Goal: Task Accomplishment & Management: Manage account settings

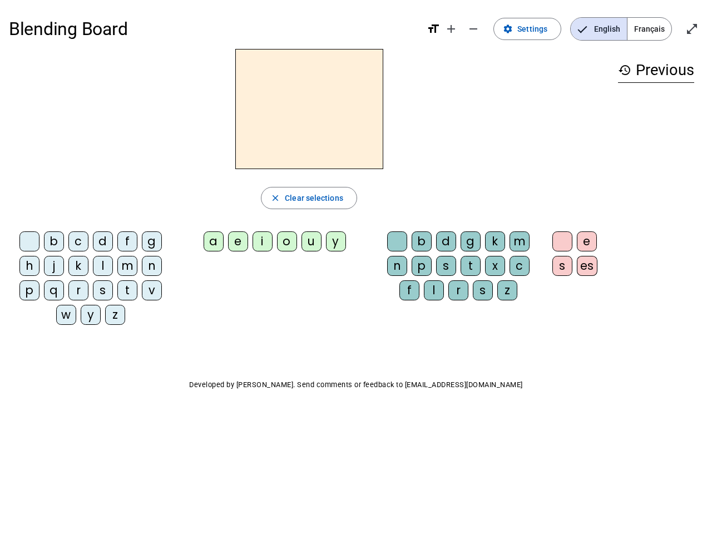
click at [452, 29] on mat-icon "add" at bounding box center [450, 28] width 13 height 13
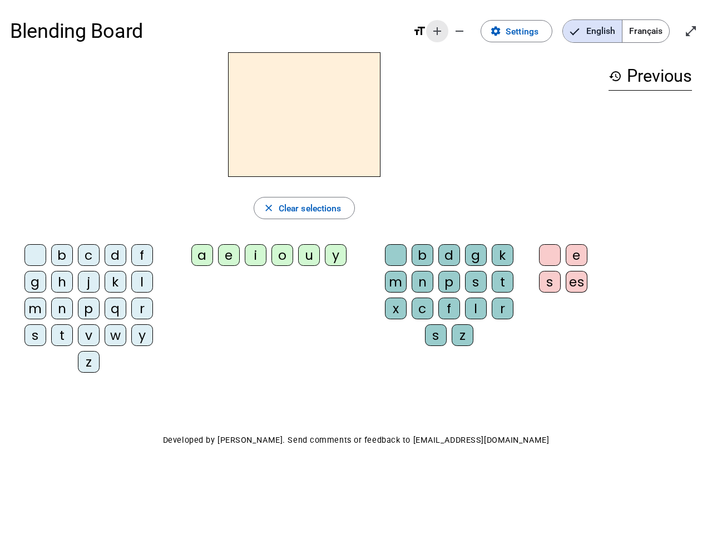
click at [474, 29] on div "Blending Board format_size add remove settings Settings English Français open_i…" at bounding box center [356, 31] width 692 height 42
click at [528, 29] on span "Settings" at bounding box center [522, 31] width 33 height 15
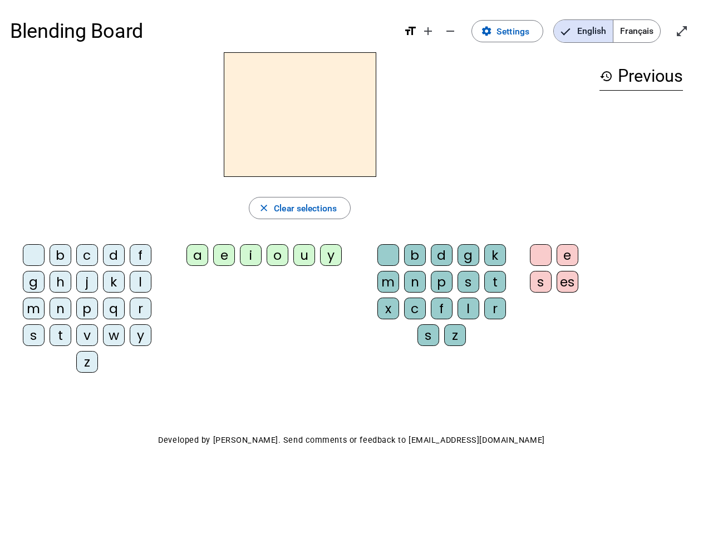
click at [599, 29] on span "English" at bounding box center [583, 31] width 59 height 22
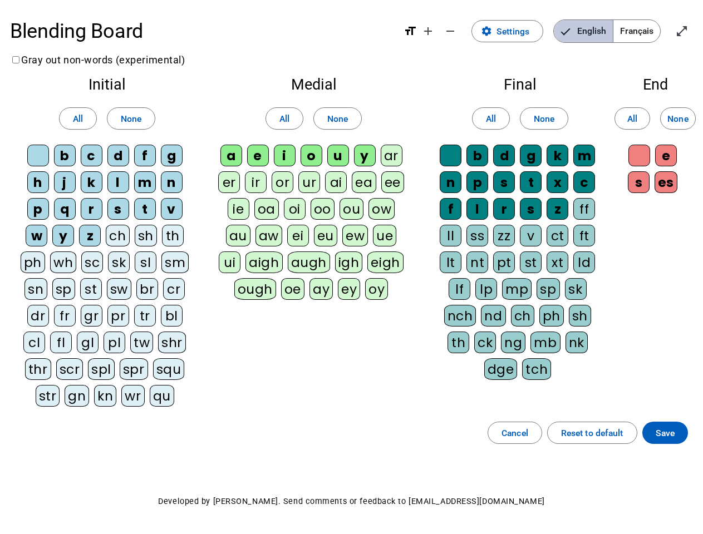
click at [599, 29] on span "English" at bounding box center [583, 31] width 59 height 22
click at [649, 29] on span "Français" at bounding box center [636, 31] width 47 height 22
click at [649, 29] on span "Français" at bounding box center [627, 31] width 63 height 22
click at [692, 29] on span "Enter full screen" at bounding box center [681, 31] width 27 height 27
click at [309, 198] on letter-bubble "oi" at bounding box center [297, 211] width 27 height 27
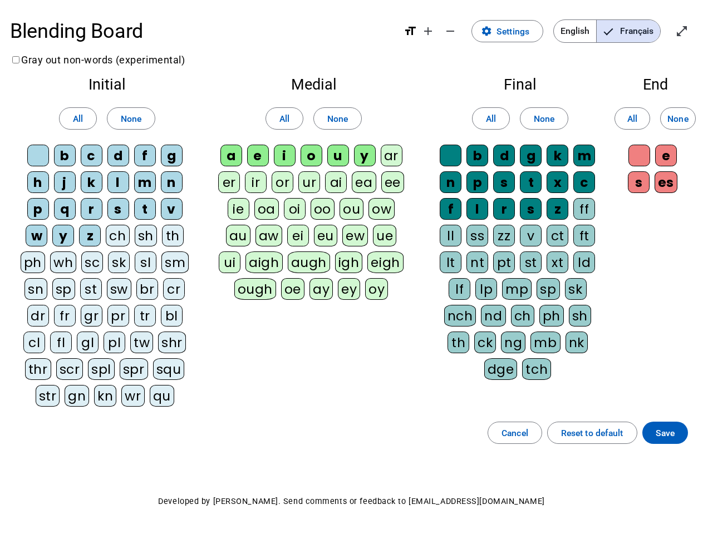
click at [32, 244] on div "w" at bounding box center [37, 236] width 22 height 22
